Goal: Use online tool/utility: Use online tool/utility

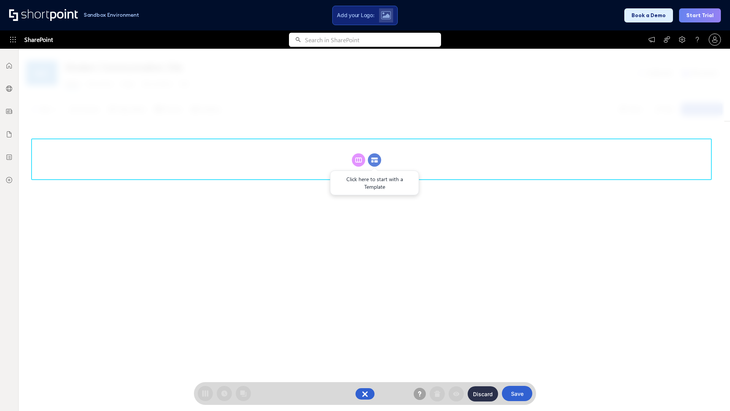
click at [375, 160] on circle at bounding box center [374, 159] width 13 height 13
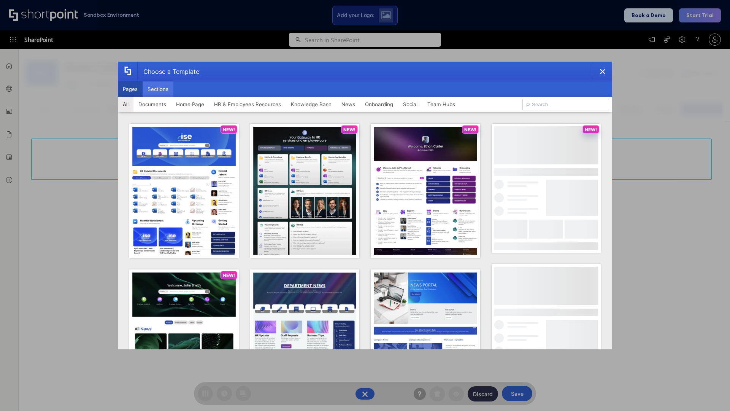
click at [158, 89] on button "Sections" at bounding box center [158, 88] width 31 height 15
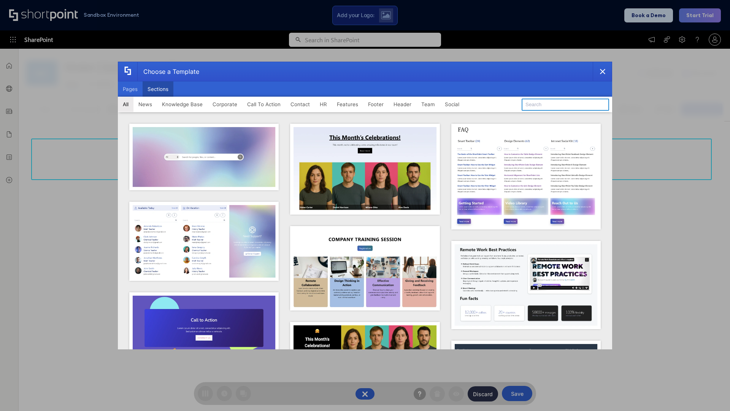
type input "Header 2"
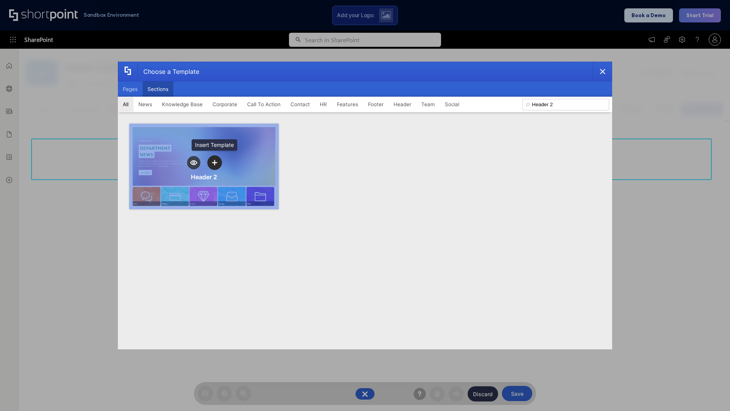
click at [214, 162] on icon "template selector" at bounding box center [214, 162] width 5 height 5
